Goal: Navigation & Orientation: Find specific page/section

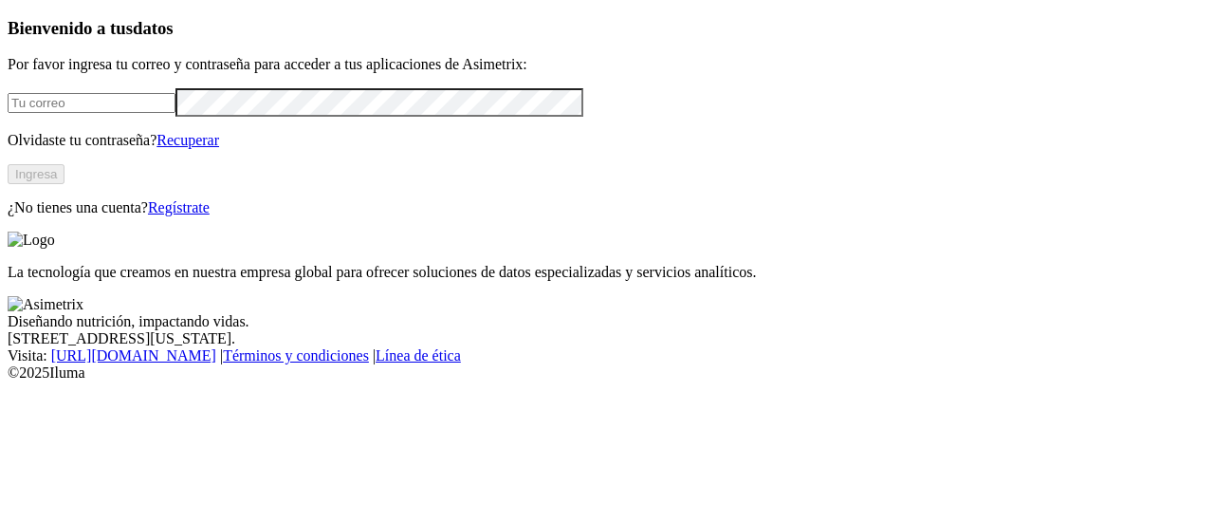
type input "[PERSON_NAME][EMAIL_ADDRESS][PERSON_NAME][DOMAIN_NAME]"
click at [65, 184] on button "Ingresa" at bounding box center [36, 174] width 57 height 20
